Goal: Find specific page/section: Find specific page/section

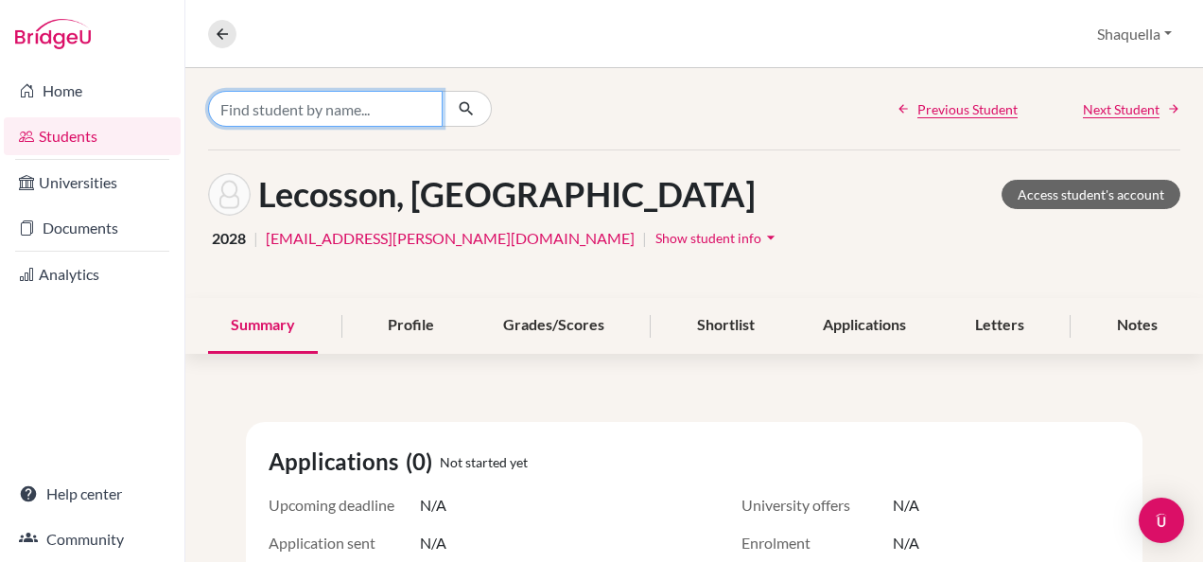
click at [331, 109] on input "Find student by name..." at bounding box center [325, 109] width 235 height 36
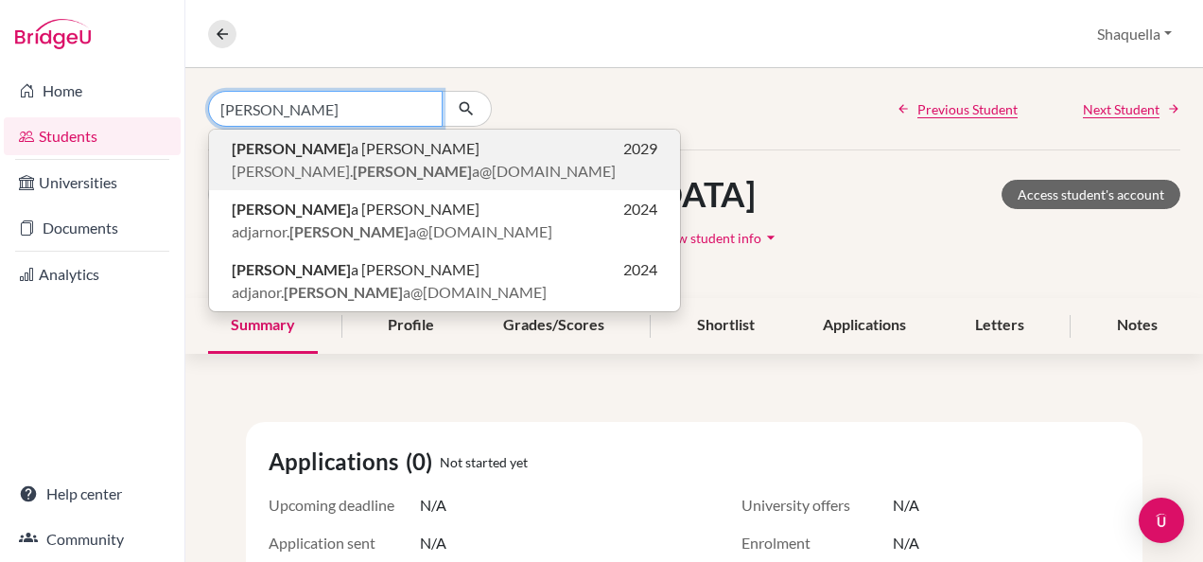
type input "[PERSON_NAME]"
click at [353, 162] on b "[PERSON_NAME]" at bounding box center [412, 171] width 119 height 18
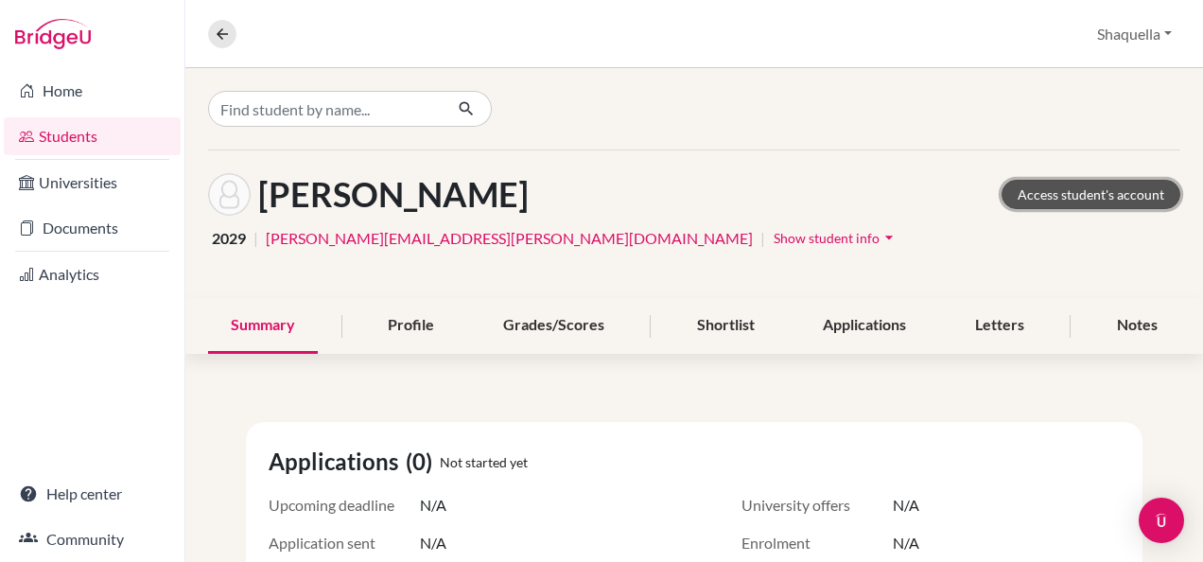
click at [1057, 189] on link "Access student's account" at bounding box center [1090, 194] width 179 height 29
